Goal: Navigation & Orientation: Understand site structure

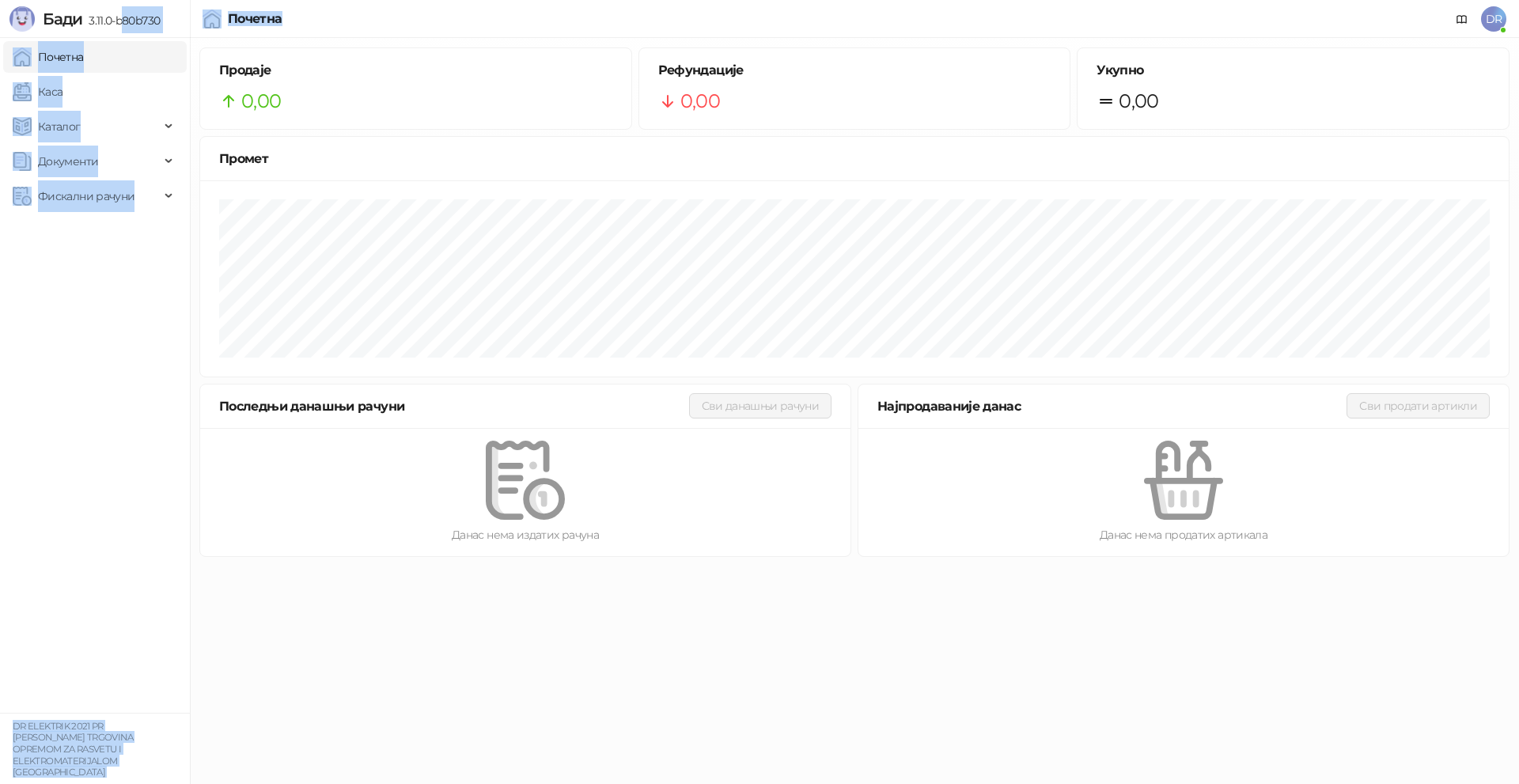
click at [297, 0] on div "[PERSON_NAME] 3.11.0-b80b730 Почетна Каса Каталог Документи Фискални рачуни DR …" at bounding box center [760, 283] width 1519 height 567
